Goal: Navigation & Orientation: Find specific page/section

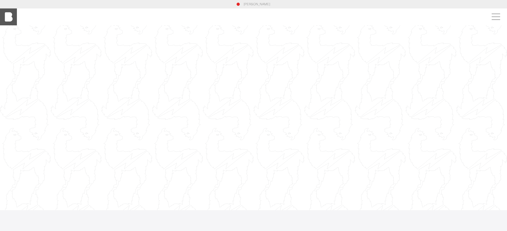
click at [13, 17] on img at bounding box center [8, 16] width 17 height 17
click at [493, 14] on span at bounding box center [495, 17] width 12 height 10
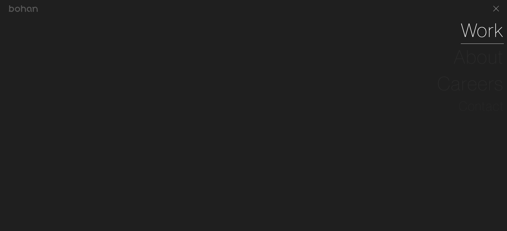
click at [482, 29] on link "Work" at bounding box center [482, 30] width 43 height 27
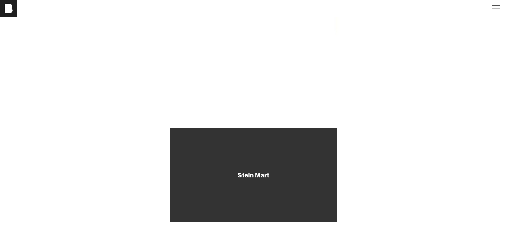
scroll to position [63, 0]
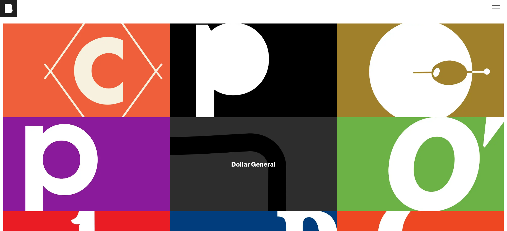
click at [277, 154] on div "Dollar General" at bounding box center [253, 164] width 167 height 94
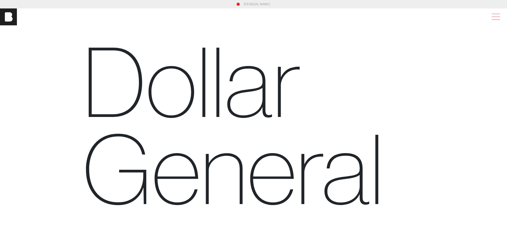
click at [497, 17] on span at bounding box center [495, 17] width 12 height 10
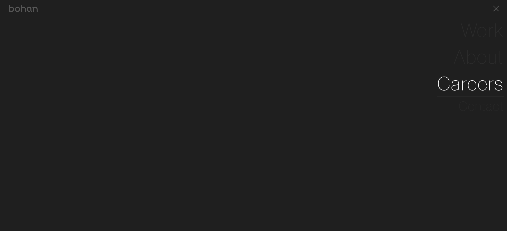
click at [463, 89] on link "Careers" at bounding box center [471, 83] width 67 height 27
